Goal: Task Accomplishment & Management: Use online tool/utility

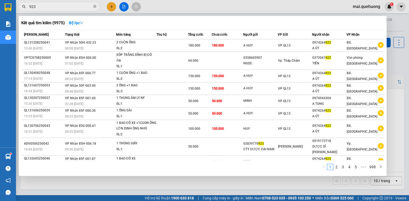
click at [124, 7] on div at bounding box center [204, 100] width 409 height 201
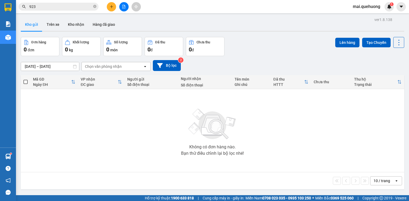
click at [122, 6] on icon "file-add" at bounding box center [124, 7] width 4 height 4
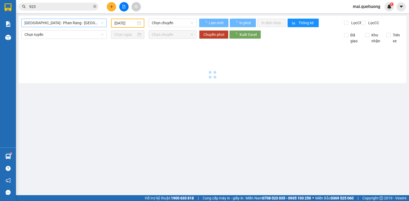
type input "[DATE]"
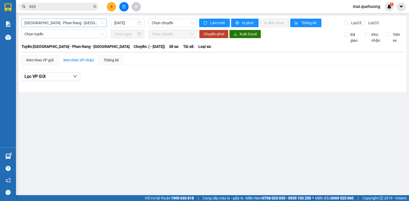
click at [82, 21] on span "[GEOGRAPHIC_DATA] - Phan Rang - [GEOGRAPHIC_DATA]" at bounding box center [64, 23] width 79 height 8
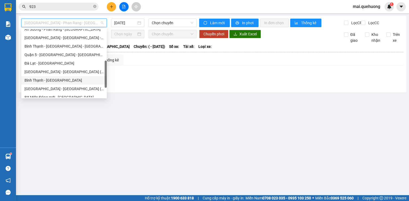
scroll to position [145, 0]
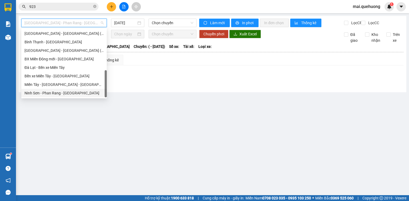
click at [67, 92] on div "Ninh Sơn - Phan Rang - [GEOGRAPHIC_DATA]" at bounding box center [64, 93] width 79 height 6
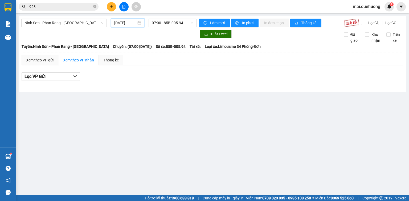
click at [116, 25] on input "[DATE]" at bounding box center [125, 23] width 22 height 6
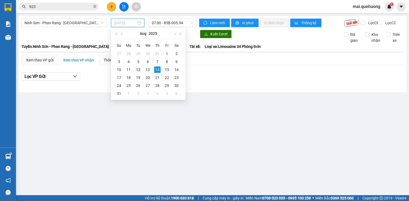
click at [139, 71] on div "12" at bounding box center [138, 70] width 6 height 6
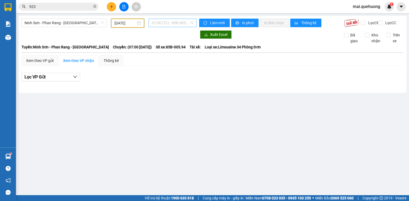
click at [164, 26] on span "07:00 (TC) - 85B-005.94" at bounding box center [173, 23] width 42 height 8
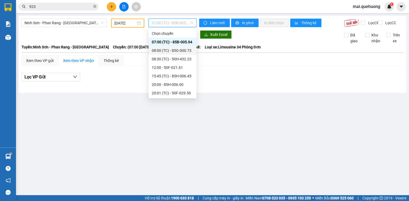
click at [165, 49] on div "08:00 (TC) - 85G-000.73" at bounding box center [173, 51] width 42 height 6
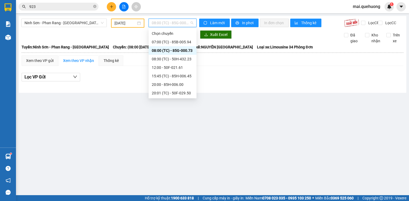
click at [168, 22] on span "08:00 (TC) - 85G-000.73" at bounding box center [173, 23] width 42 height 8
click at [168, 59] on div "08:30 (TC) - 50H-432.23" at bounding box center [173, 59] width 42 height 6
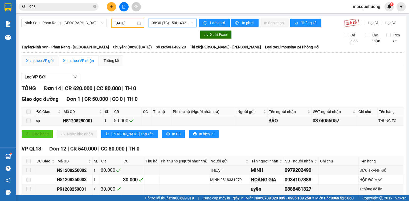
click at [43, 62] on div "Xem theo VP gửi" at bounding box center [39, 61] width 27 height 6
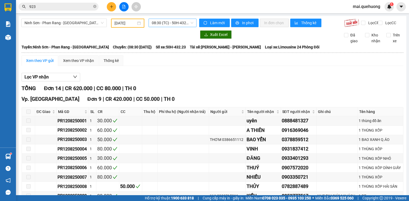
click at [167, 22] on span "08:30 (TC) - 50H-432.23" at bounding box center [173, 23] width 42 height 8
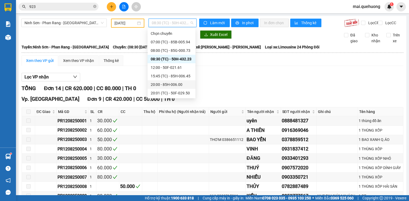
click at [175, 83] on div "20:00 - 85H-006.00" at bounding box center [172, 85] width 42 height 6
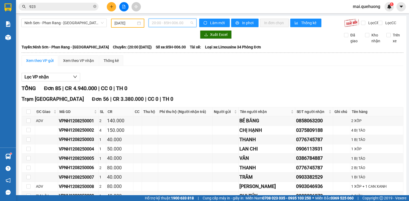
click at [161, 24] on span "20:00 - 85H-006.00" at bounding box center [173, 23] width 42 height 8
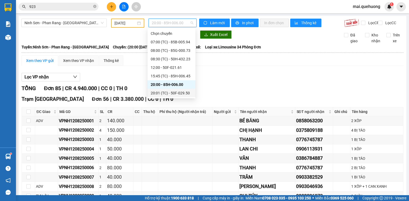
click at [165, 91] on div "20:01 (TC) - 50F-029.50" at bounding box center [172, 93] width 42 height 6
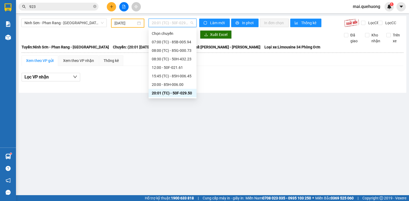
click at [164, 21] on span "20:01 (TC) - 50F-029.50" at bounding box center [173, 23] width 42 height 8
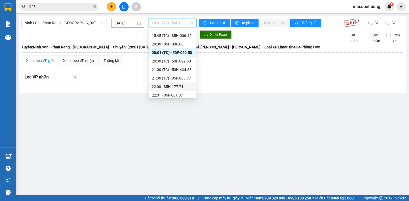
scroll to position [43, 0]
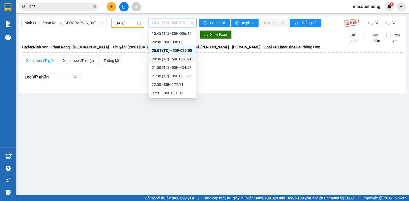
click at [167, 58] on div "20:30 (TC) - 50F-029.60" at bounding box center [173, 59] width 42 height 6
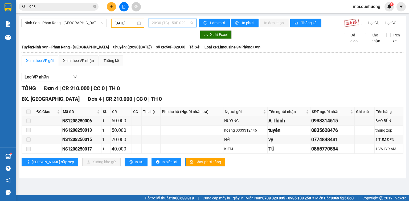
click at [164, 21] on span "20:30 (TC) - 50F-029.60" at bounding box center [173, 23] width 42 height 8
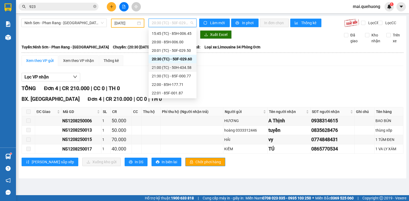
click at [158, 68] on div "21:00 (TC) - 50H-434.58" at bounding box center [173, 68] width 42 height 6
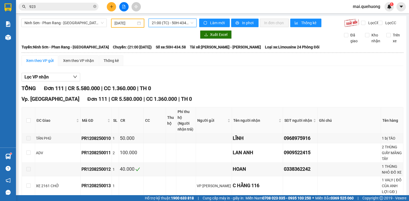
click at [163, 27] on div "21:00 21:00 (TC) - 50H-434.58" at bounding box center [173, 23] width 52 height 9
click at [159, 23] on span "21:00 (TC) - 50H-434.58" at bounding box center [173, 23] width 42 height 8
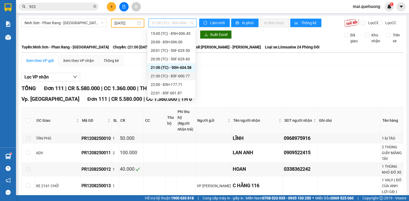
click at [153, 77] on div "21:30 (TC) - 85F-000.77" at bounding box center [172, 76] width 42 height 6
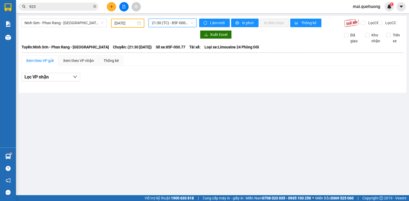
click at [161, 24] on span "21:30 (TC) - 85F-000.77" at bounding box center [173, 23] width 42 height 8
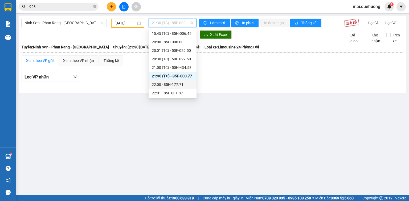
click at [155, 85] on div "22:00 - 85H-177.71" at bounding box center [173, 85] width 42 height 6
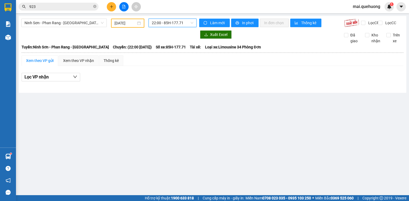
click at [160, 23] on span "22:00 - 85H-177.71" at bounding box center [173, 23] width 42 height 8
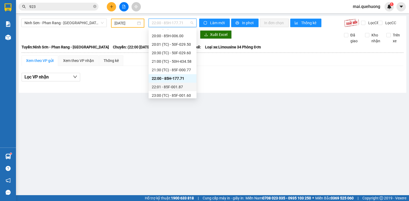
scroll to position [51, 0]
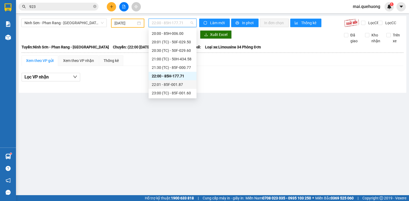
click at [157, 84] on div "22:01 - 85F-001.87" at bounding box center [173, 85] width 42 height 6
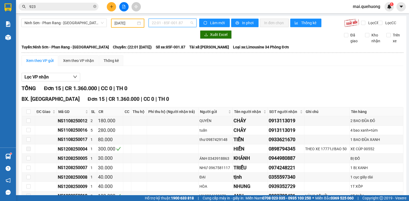
click at [169, 20] on span "22:01 - 85F-001.87" at bounding box center [173, 23] width 42 height 8
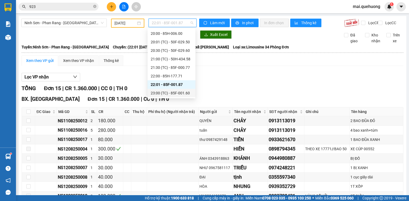
click at [169, 94] on div "23:00 (TC) - 85F-001.60" at bounding box center [172, 93] width 42 height 6
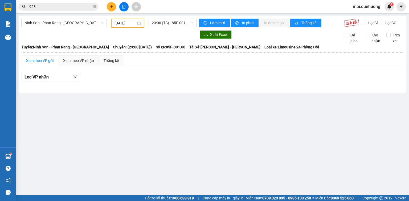
click at [189, 100] on main "Ninh Sơn - Phan Rang - Miền Tây [DATE] 23:00 (TC) - 85F-001.60 Làm mới In phơi …" at bounding box center [204, 98] width 409 height 196
click at [126, 23] on input "[DATE]" at bounding box center [125, 23] width 21 height 6
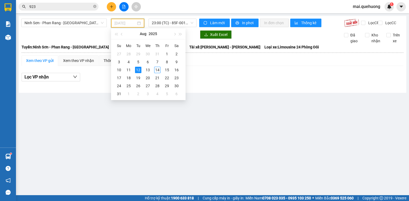
click at [136, 67] on div "12" at bounding box center [138, 70] width 6 height 6
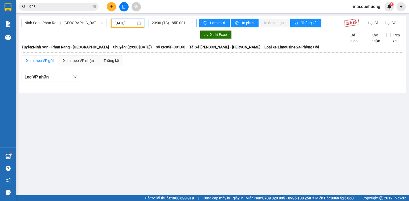
click at [168, 26] on span "23:00 (TC) - 85F-001.60" at bounding box center [173, 23] width 42 height 8
click at [123, 22] on input "[DATE]" at bounding box center [125, 23] width 21 height 6
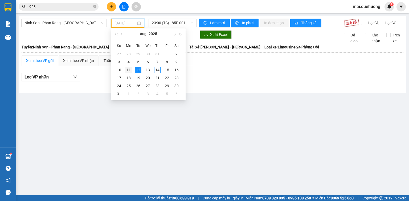
click at [130, 70] on div "11" at bounding box center [129, 70] width 6 height 6
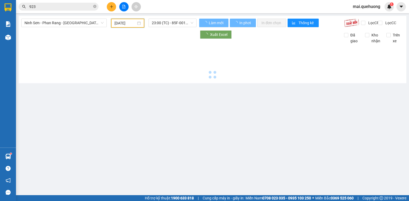
type input "[DATE]"
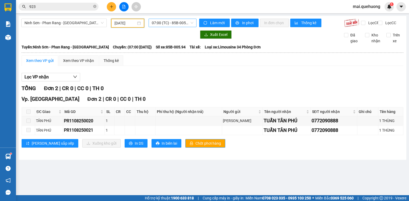
click at [165, 23] on span "07:00 (TC) - 85B-005.94" at bounding box center [173, 23] width 42 height 8
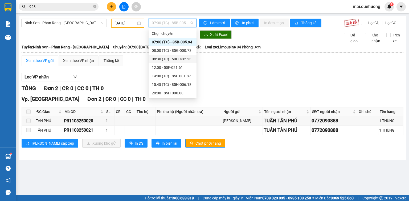
click at [167, 60] on div "08:30 (TC) - 50H-432.23" at bounding box center [173, 59] width 42 height 6
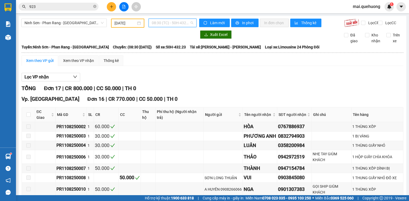
click at [171, 24] on span "08:30 (TC) - 50H-432.23" at bounding box center [173, 23] width 42 height 8
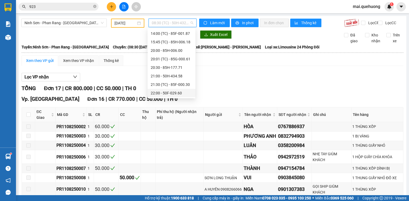
scroll to position [60, 0]
click at [170, 91] on div "23:00 - 85F-001.60" at bounding box center [172, 93] width 42 height 6
